Goal: Transaction & Acquisition: Purchase product/service

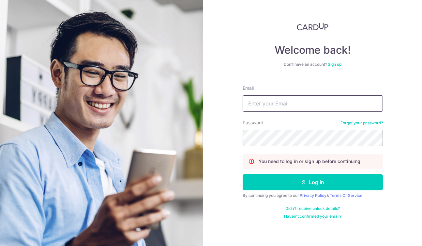
type input "[EMAIL_ADDRESS][DOMAIN_NAME]"
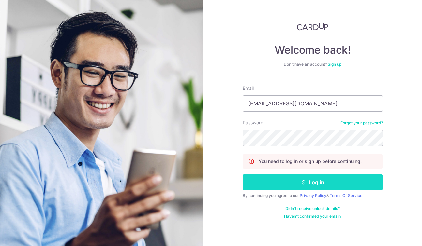
click at [331, 184] on button "Log in" at bounding box center [312, 182] width 140 height 16
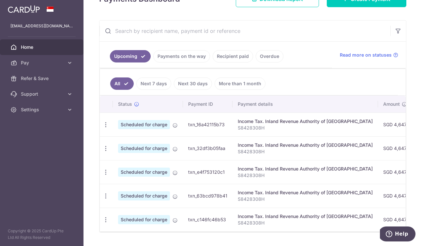
scroll to position [123, 0]
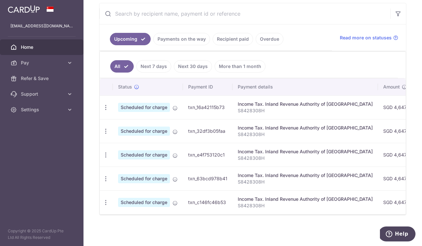
click at [160, 66] on link "Next 7 days" at bounding box center [153, 66] width 35 height 12
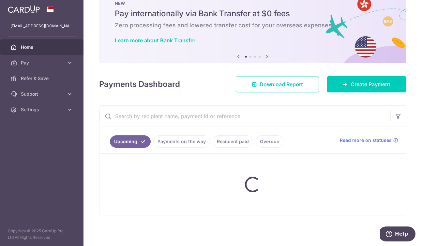
scroll to position [72, 0]
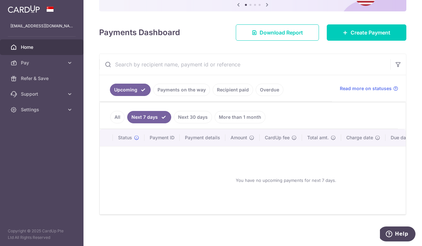
click at [118, 118] on link "All" at bounding box center [117, 117] width 14 height 12
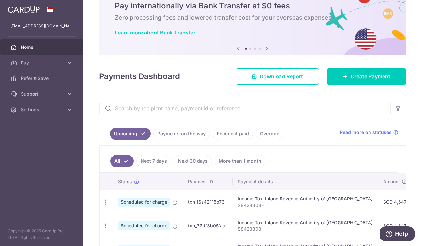
scroll to position [0, 0]
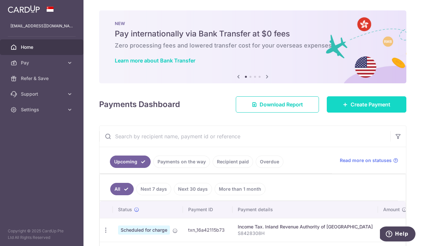
click at [371, 104] on span "Create Payment" at bounding box center [370, 105] width 40 height 8
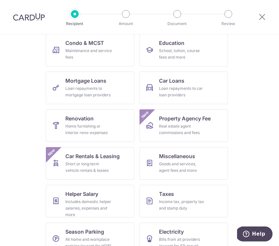
scroll to position [121, 0]
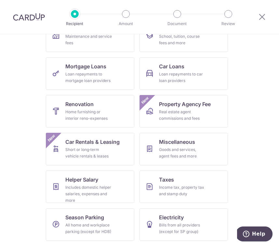
click at [251, 156] on ul "Insurance All insurance premiums (except NTUC Income) Rent Property rent and re…" at bounding box center [140, 114] width 264 height 265
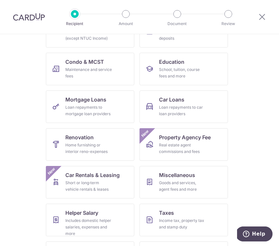
scroll to position [75, 0]
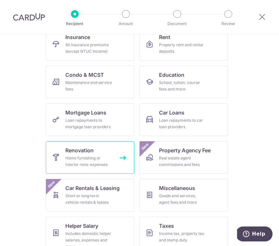
click at [100, 161] on div "Home furnishing or interior reno-expenses" at bounding box center [88, 161] width 47 height 13
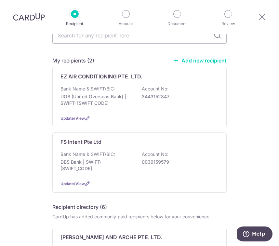
scroll to position [29, 0]
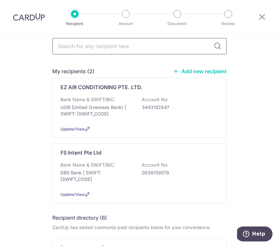
click at [155, 49] on input "text" at bounding box center [139, 46] width 175 height 16
type input "De art studio"
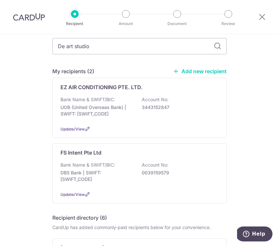
click at [217, 47] on icon at bounding box center [218, 46] width 8 height 8
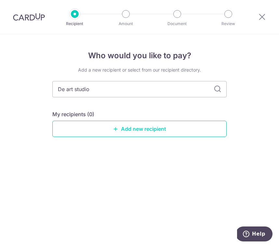
click at [118, 130] on link "Add new recipient" at bounding box center [139, 129] width 175 height 16
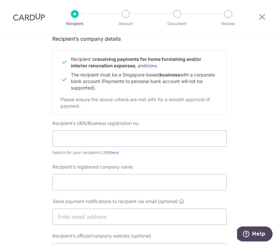
scroll to position [64, 0]
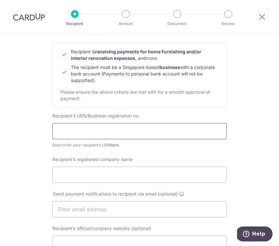
click at [68, 130] on input "text" at bounding box center [139, 131] width 175 height 16
type input "202112045H"
click at [22, 164] on div "Who would you like to pay? Your recipient does not need a CardUp account to rec…" at bounding box center [139, 216] width 279 height 493
click at [71, 131] on input "202112045H" at bounding box center [139, 131] width 175 height 16
click at [17, 138] on div "Who would you like to pay? Your recipient does not need a CardUp account to rec…" at bounding box center [139, 216] width 279 height 493
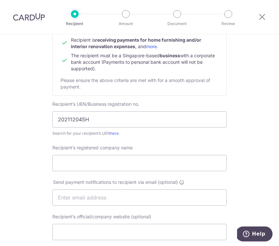
scroll to position [91, 0]
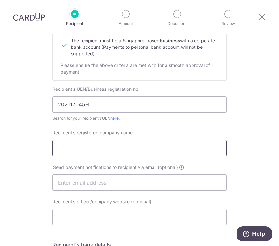
click at [72, 148] on input "Recipient’s registered company name" at bounding box center [139, 148] width 175 height 16
type input "d"
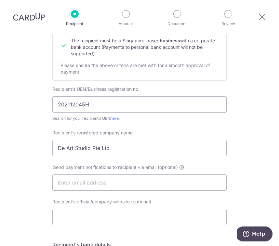
click at [17, 161] on div "Who would you like to pay? Your recipient does not need a CardUp account to rec…" at bounding box center [139, 189] width 279 height 493
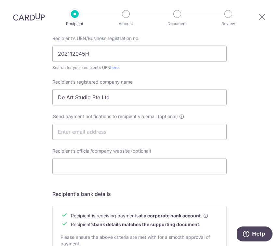
scroll to position [149, 0]
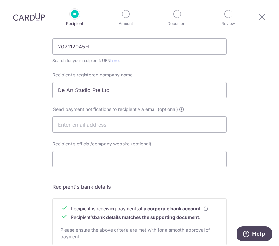
click at [33, 90] on div "Who would you like to pay? Your recipient does not need a CardUp account to rec…" at bounding box center [139, 131] width 279 height 493
drag, startPoint x: 120, startPoint y: 93, endPoint x: 43, endPoint y: 94, distance: 76.2
click at [43, 94] on div "Who would you like to pay? Your recipient does not need a CardUp account to rec…" at bounding box center [139, 131] width 279 height 493
drag, startPoint x: 109, startPoint y: 90, endPoint x: 52, endPoint y: 90, distance: 56.7
click at [52, 90] on input "De Art Studio Pte Ltd" at bounding box center [139, 90] width 175 height 16
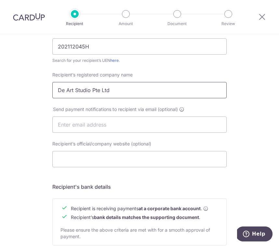
paste input "E ART STUDIO PTE LTD"
type input "DE ART STUDIO PTE LTD"
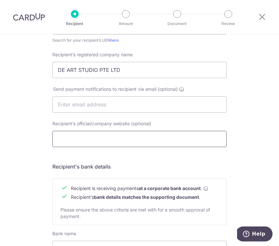
click at [114, 141] on input "Recipient’s official/company website (optional)" at bounding box center [139, 139] width 175 height 16
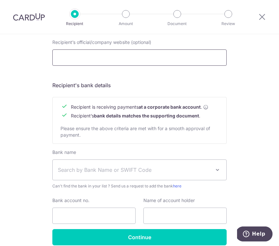
scroll to position [281, 0]
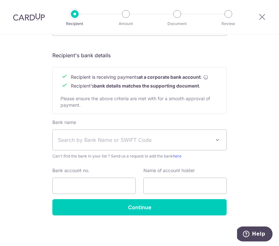
click at [76, 135] on span "Search by Bank Name or SWIFT Code" at bounding box center [140, 140] width 174 height 20
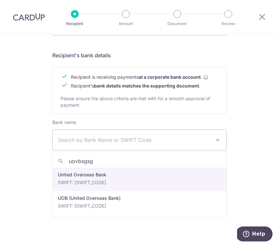
type input "uovbsgsg"
select select "23668"
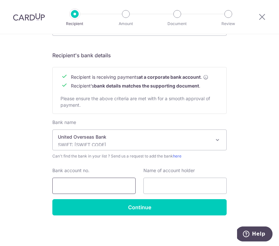
click at [100, 189] on input "Bank account no." at bounding box center [93, 186] width 83 height 16
click at [64, 183] on input "Bank account no." at bounding box center [93, 186] width 83 height 16
type input "3303207013"
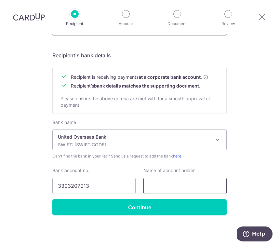
click at [170, 186] on input "text" at bounding box center [185, 186] width 83 height 16
type input "De Art Studio Pte Ltd"
click at [259, 157] on div "Who would you like to pay? Your recipient does not need a CardUp account to rec…" at bounding box center [139, 0] width 279 height 493
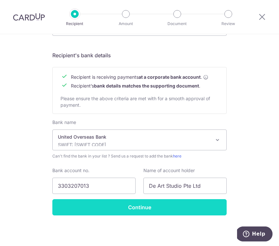
click at [141, 210] on input "Continue" at bounding box center [139, 207] width 175 height 16
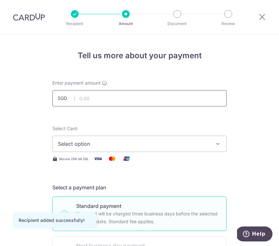
click at [107, 97] on input "text" at bounding box center [139, 98] width 175 height 16
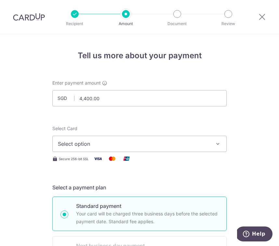
type input "4,400.00"
click at [115, 138] on button "Select option" at bounding box center [139, 144] width 175 height 16
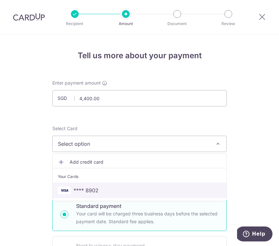
click at [84, 191] on span "**** 8902" at bounding box center [86, 191] width 25 height 8
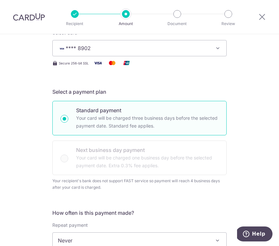
scroll to position [107, 0]
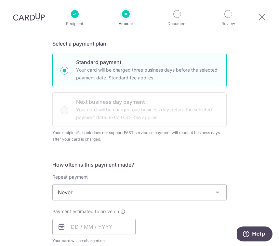
scroll to position [175, 0]
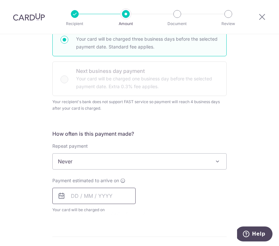
click at [80, 197] on input "text" at bounding box center [93, 196] width 83 height 16
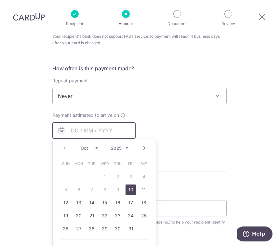
scroll to position [255, 0]
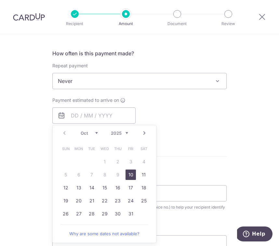
click at [135, 171] on link "10" at bounding box center [131, 175] width 10 height 10
type input "[DATE]"
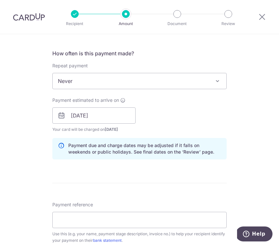
click at [163, 117] on div "Payment estimated to arrive on 10/10/2025 Prev Next Oct Nov Dec 2025 2026 2027 …" at bounding box center [140, 115] width 182 height 36
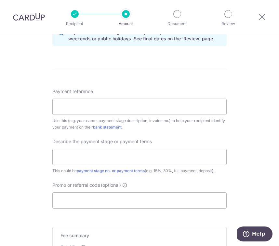
scroll to position [396, 0]
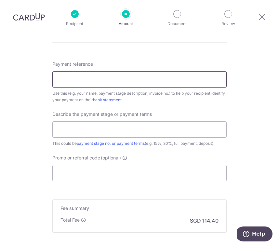
click at [71, 85] on input "Payment reference" at bounding box center [139, 79] width 175 height 16
paste input "DAS / J / 110925"
type input "DAS / J / 110925"
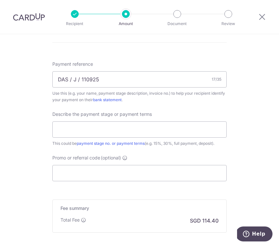
click at [64, 135] on input "text" at bounding box center [139, 130] width 175 height 16
type input "f"
type input "1st Payment"
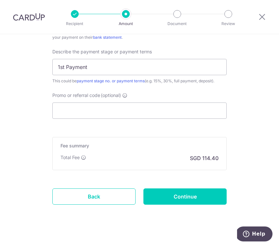
scroll to position [466, 0]
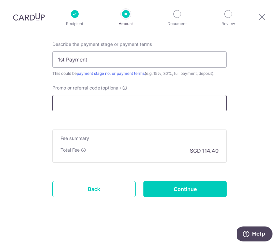
click at [66, 107] on input "Promo or referral code (optional)" at bounding box center [139, 103] width 175 height 16
click at [106, 101] on input "Promo or referral code (optional)" at bounding box center [139, 103] width 175 height 16
paste input "OFF225"
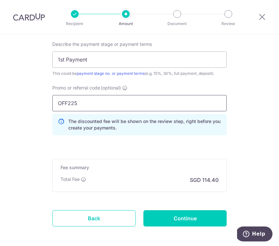
type input "OFF225"
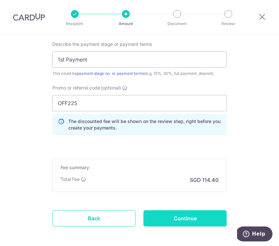
click at [206, 210] on input "Continue" at bounding box center [185, 218] width 83 height 16
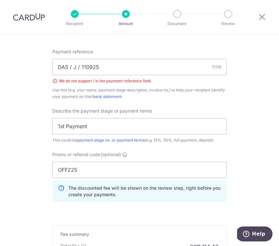
scroll to position [403, 0]
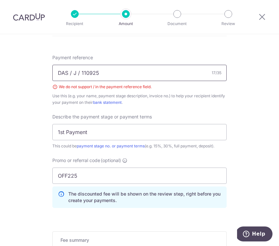
click at [81, 73] on input "DAS / J / 110925" at bounding box center [139, 73] width 175 height 16
type input "DAS-J-110925"
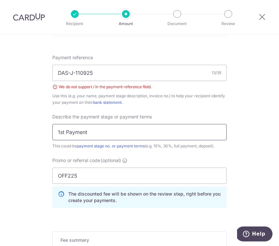
click at [94, 132] on input "1st Payment" at bounding box center [139, 132] width 175 height 16
drag, startPoint x: 93, startPoint y: 132, endPoint x: 44, endPoint y: 131, distance: 48.5
type input "full"
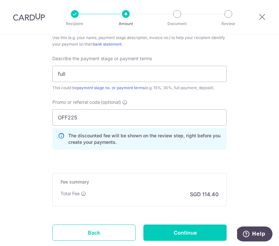
scroll to position [505, 0]
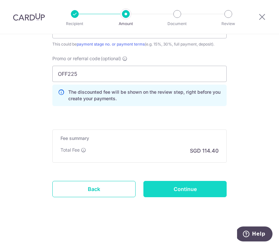
click at [187, 191] on input "Continue" at bounding box center [185, 189] width 83 height 16
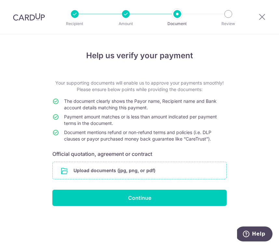
click at [120, 171] on input "file" at bounding box center [140, 170] width 174 height 17
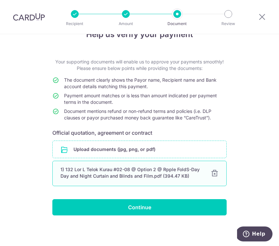
scroll to position [21, 0]
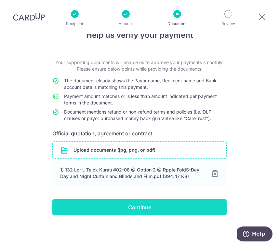
click at [171, 210] on input "Continue" at bounding box center [139, 207] width 175 height 16
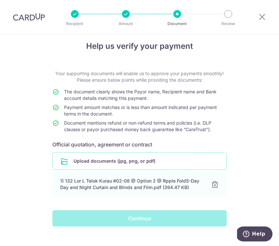
scroll to position [14, 0]
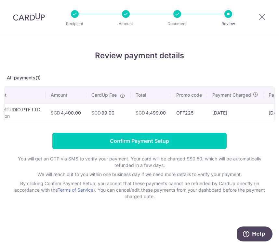
scroll to position [0, 25]
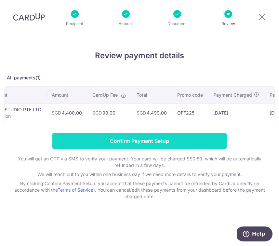
click at [190, 137] on input "Confirm Payment Setup" at bounding box center [139, 141] width 175 height 16
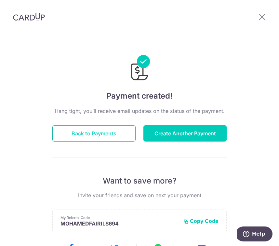
click at [113, 130] on button "Back to Payments" at bounding box center [93, 133] width 83 height 16
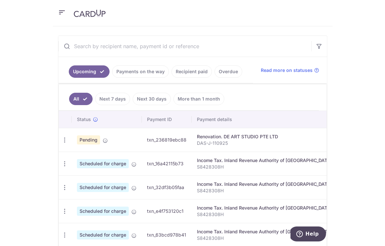
scroll to position [137, 0]
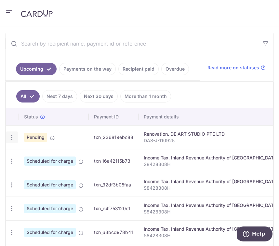
click at [12, 141] on div "Update payment Cancel payment" at bounding box center [12, 138] width 12 height 12
click at [12, 140] on icon "button" at bounding box center [11, 137] width 7 height 7
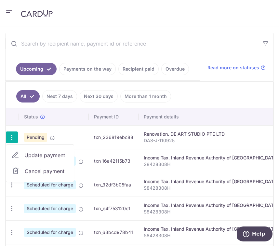
click at [152, 133] on div "Renovation. DE ART STUDIO PTE LTD" at bounding box center [211, 134] width 135 height 7
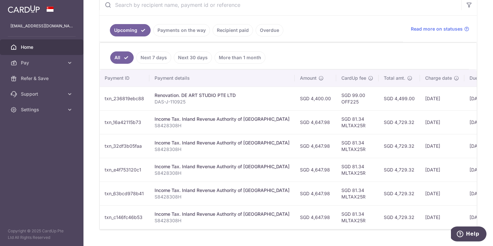
scroll to position [0, 84]
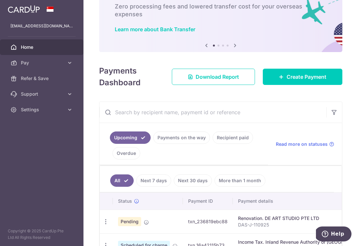
scroll to position [87, 0]
